Goal: Information Seeking & Learning: Check status

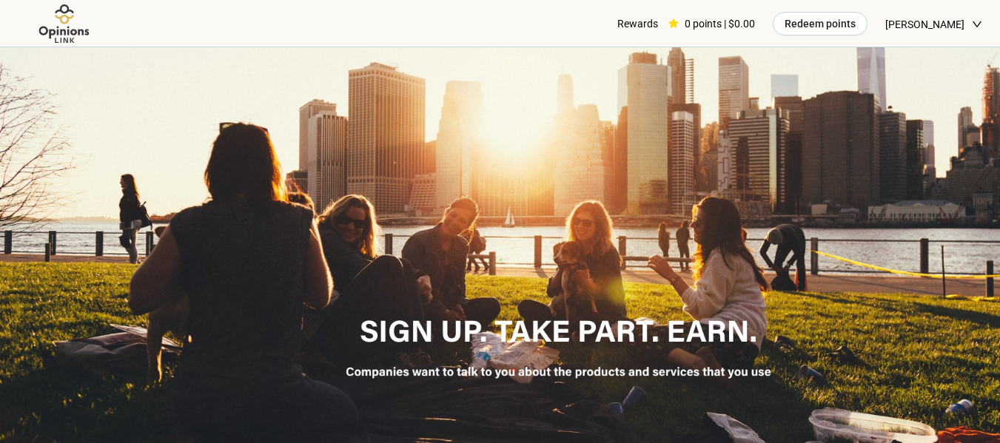
click at [54, 30] on img at bounding box center [64, 24] width 93 height 41
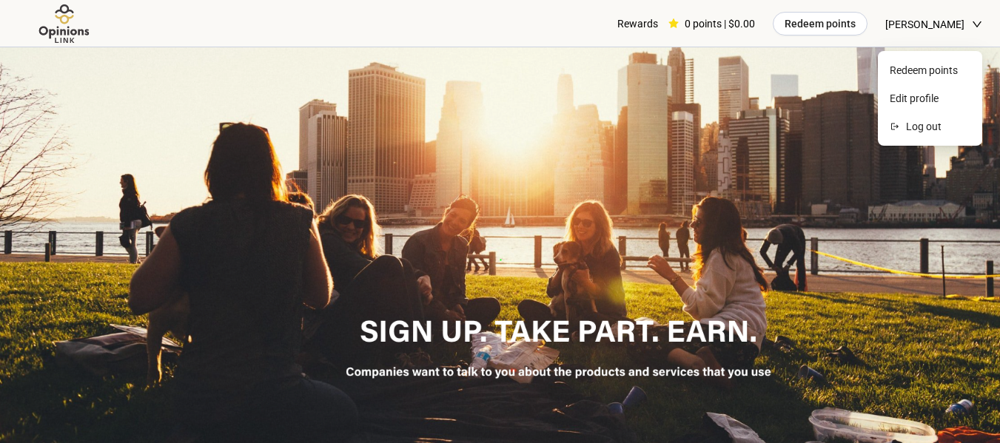
click at [909, 24] on span "[PERSON_NAME]" at bounding box center [924, 24] width 79 height 47
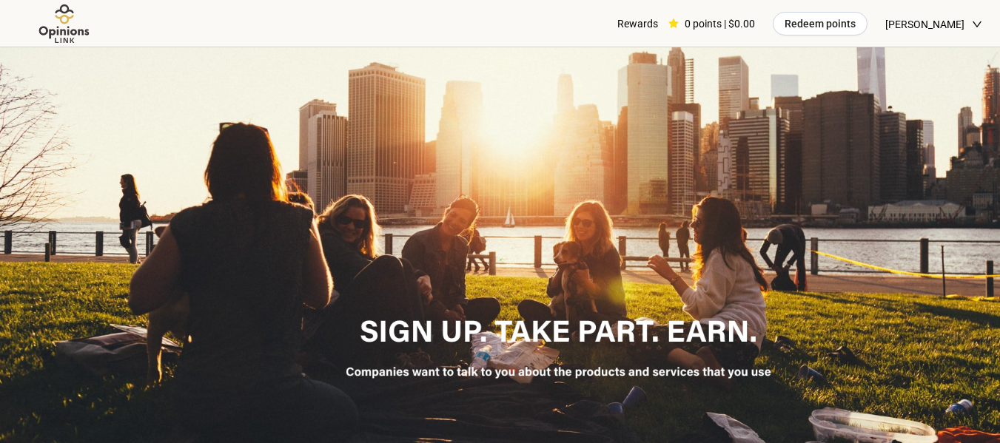
click at [795, 166] on div at bounding box center [500, 259] width 1000 height 424
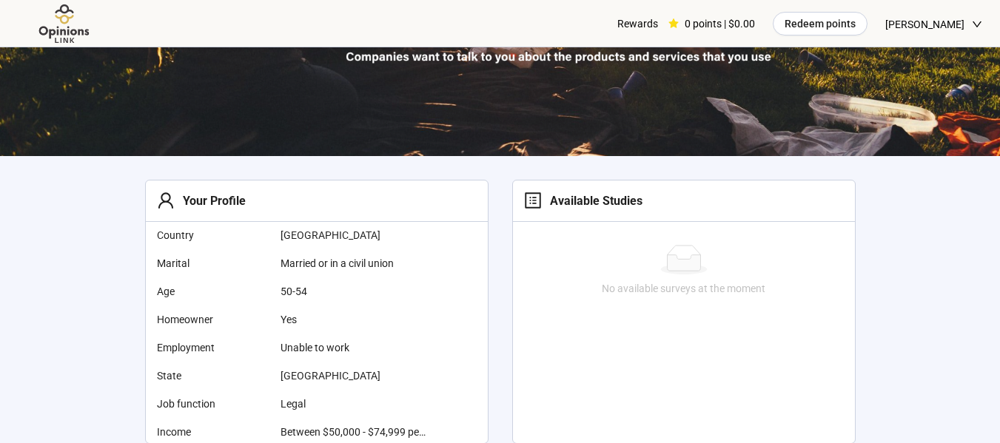
scroll to position [370, 0]
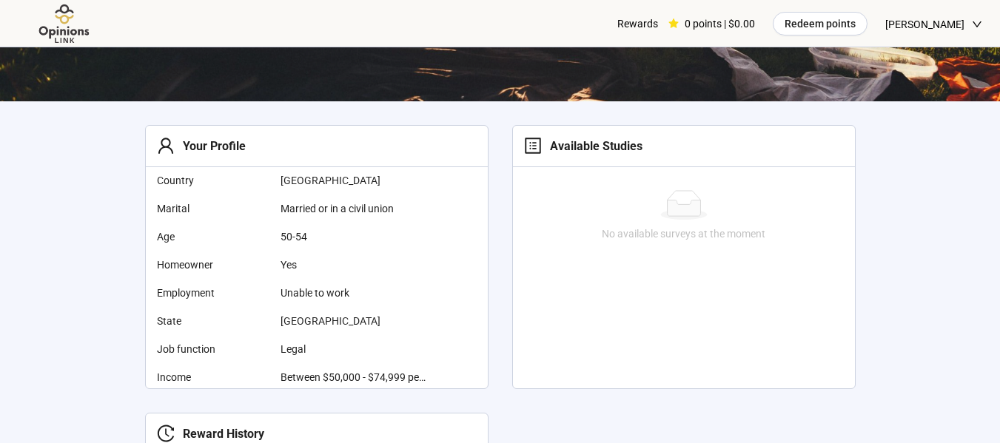
drag, startPoint x: 590, startPoint y: 149, endPoint x: 577, endPoint y: 145, distance: 14.0
click at [577, 145] on div "Available Studies" at bounding box center [592, 146] width 101 height 18
click at [533, 145] on icon "profile" at bounding box center [533, 146] width 18 height 18
click at [576, 251] on div "No available surveys at the moment" at bounding box center [684, 215] width 342 height 99
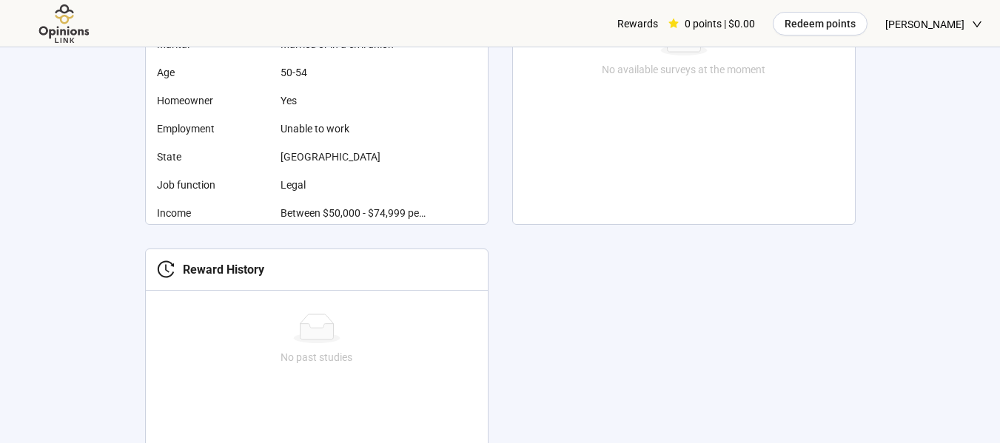
scroll to position [323, 0]
